Goal: Find specific page/section: Find specific page/section

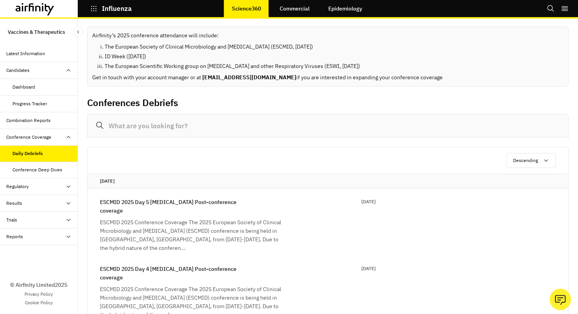
click at [26, 5] on icon at bounding box center [35, 9] width 39 height 12
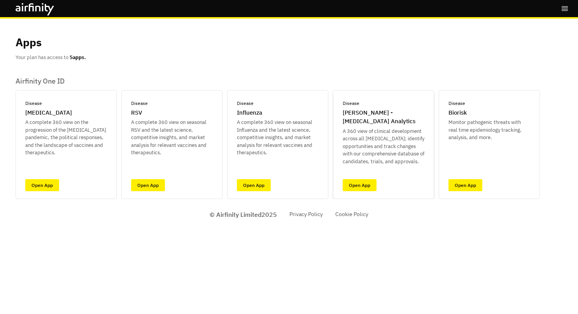
click at [371, 158] on p "A 360 view of clinical development across all infectious diseases; identify opp…" at bounding box center [384, 147] width 82 height 38
click at [365, 184] on link "Open App" at bounding box center [360, 185] width 34 height 12
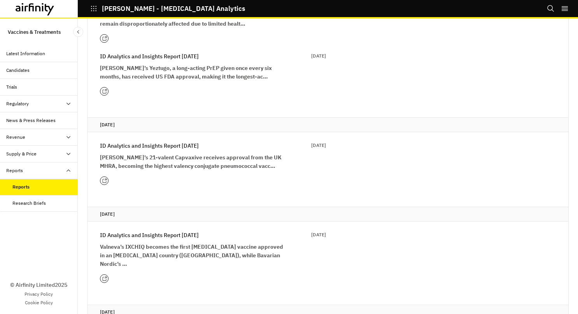
scroll to position [340, 0]
